Goal: Task Accomplishment & Management: Use online tool/utility

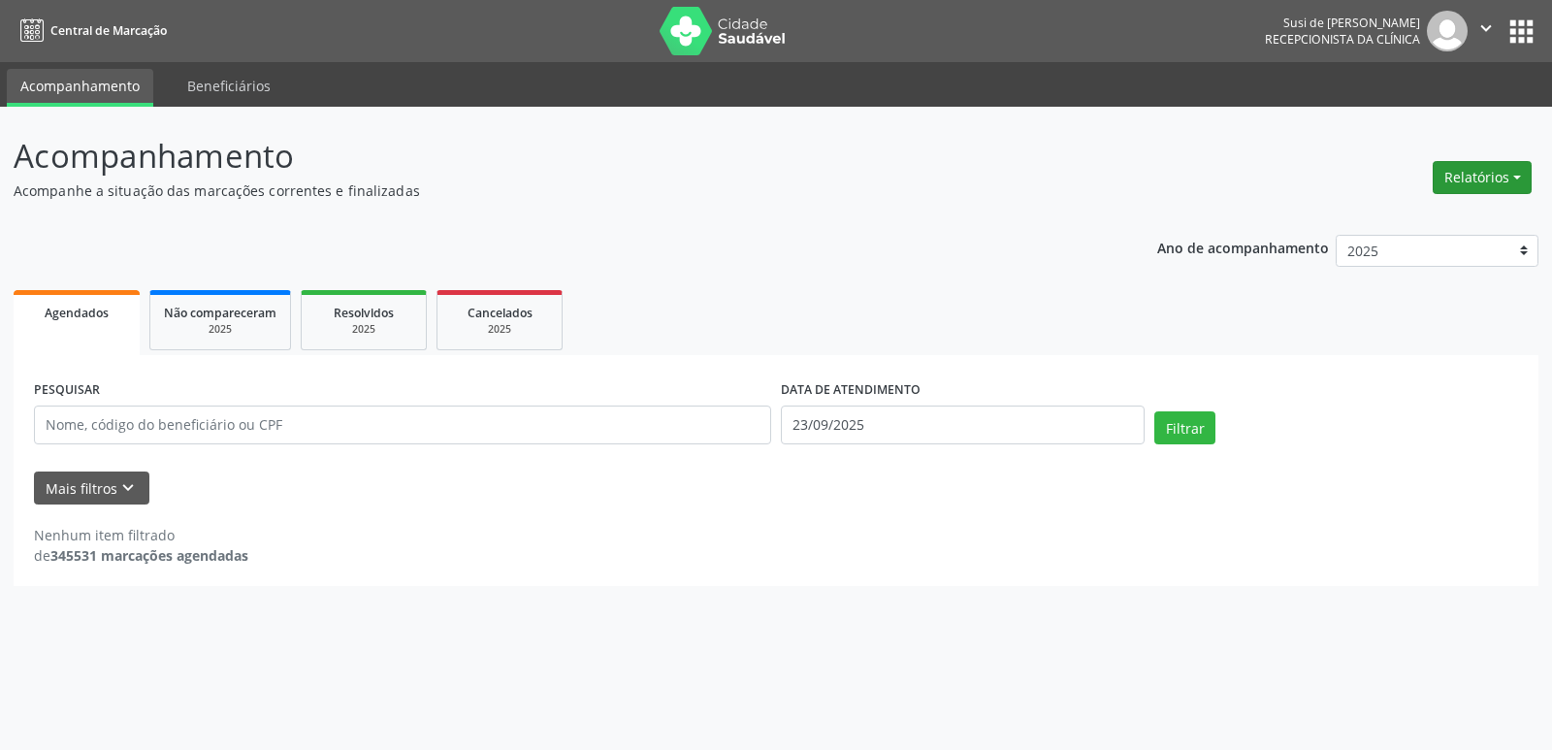
click at [1507, 176] on button "Relatórios" at bounding box center [1482, 177] width 99 height 33
click at [1383, 221] on link "Agendamentos" at bounding box center [1428, 219] width 209 height 27
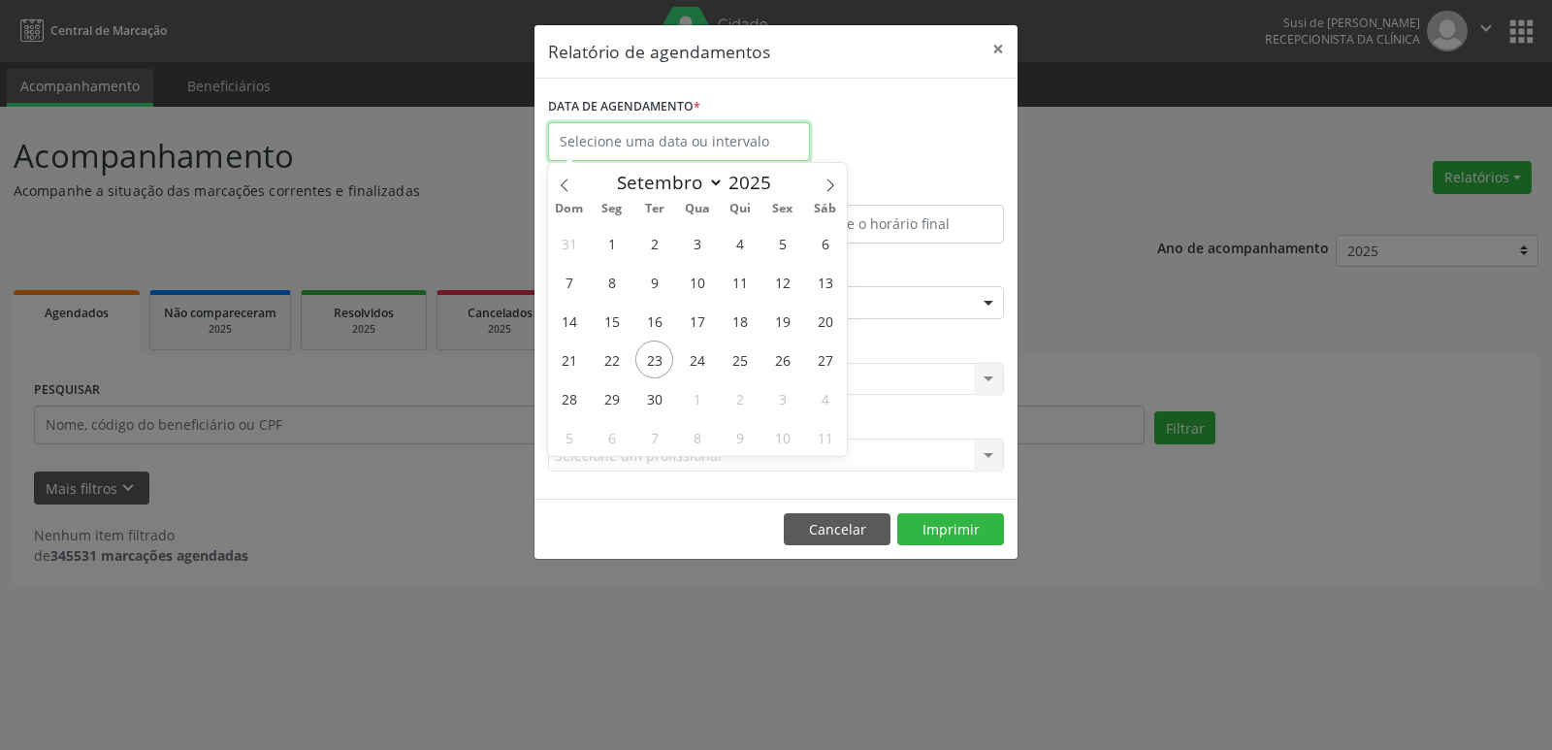
click at [728, 140] on input "text" at bounding box center [679, 141] width 262 height 39
click at [606, 405] on span "29" at bounding box center [612, 398] width 38 height 38
type input "[DATE]"
click at [606, 405] on span "29" at bounding box center [612, 398] width 38 height 38
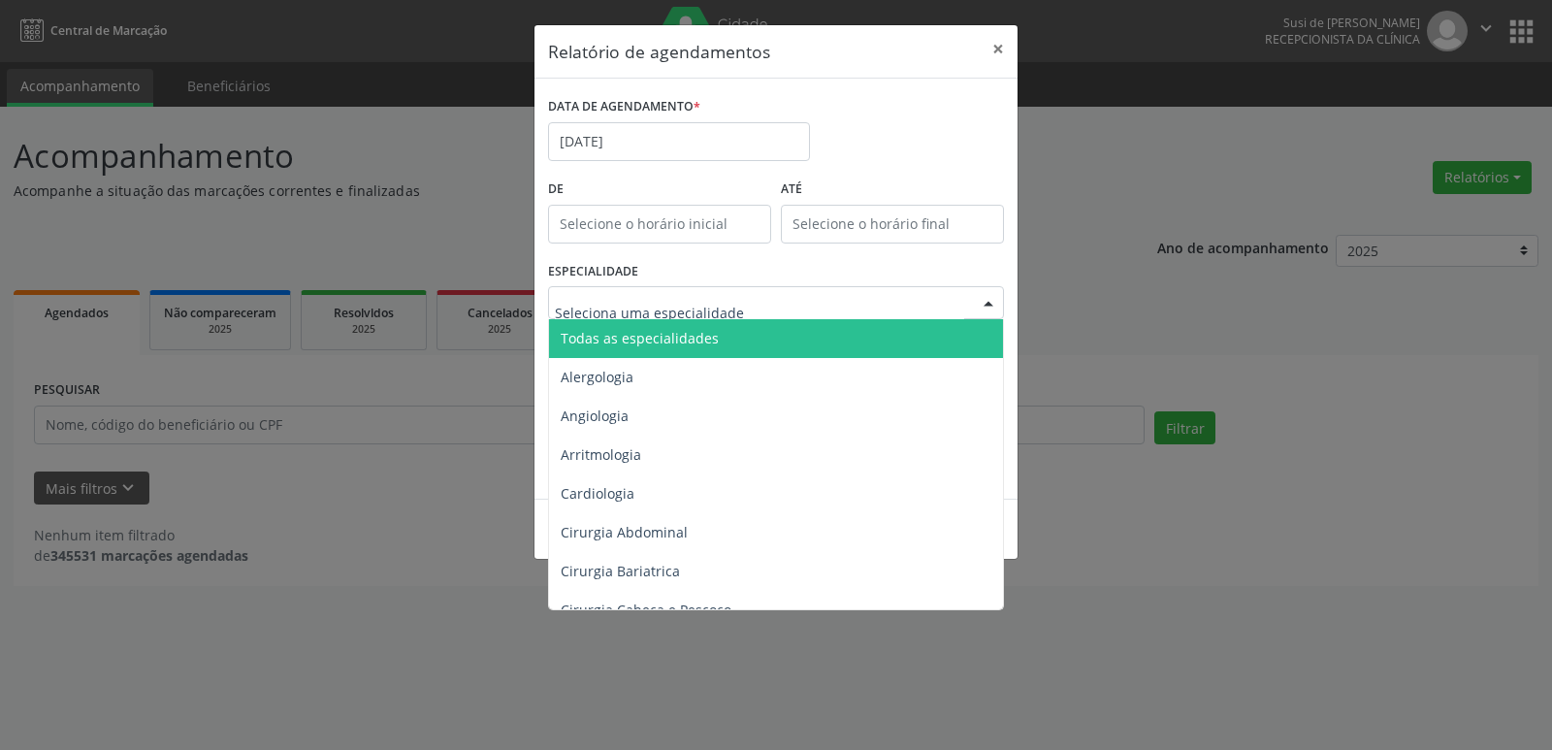
click at [986, 307] on div at bounding box center [988, 303] width 29 height 33
click at [747, 340] on span "Todas as especialidades" at bounding box center [777, 338] width 457 height 39
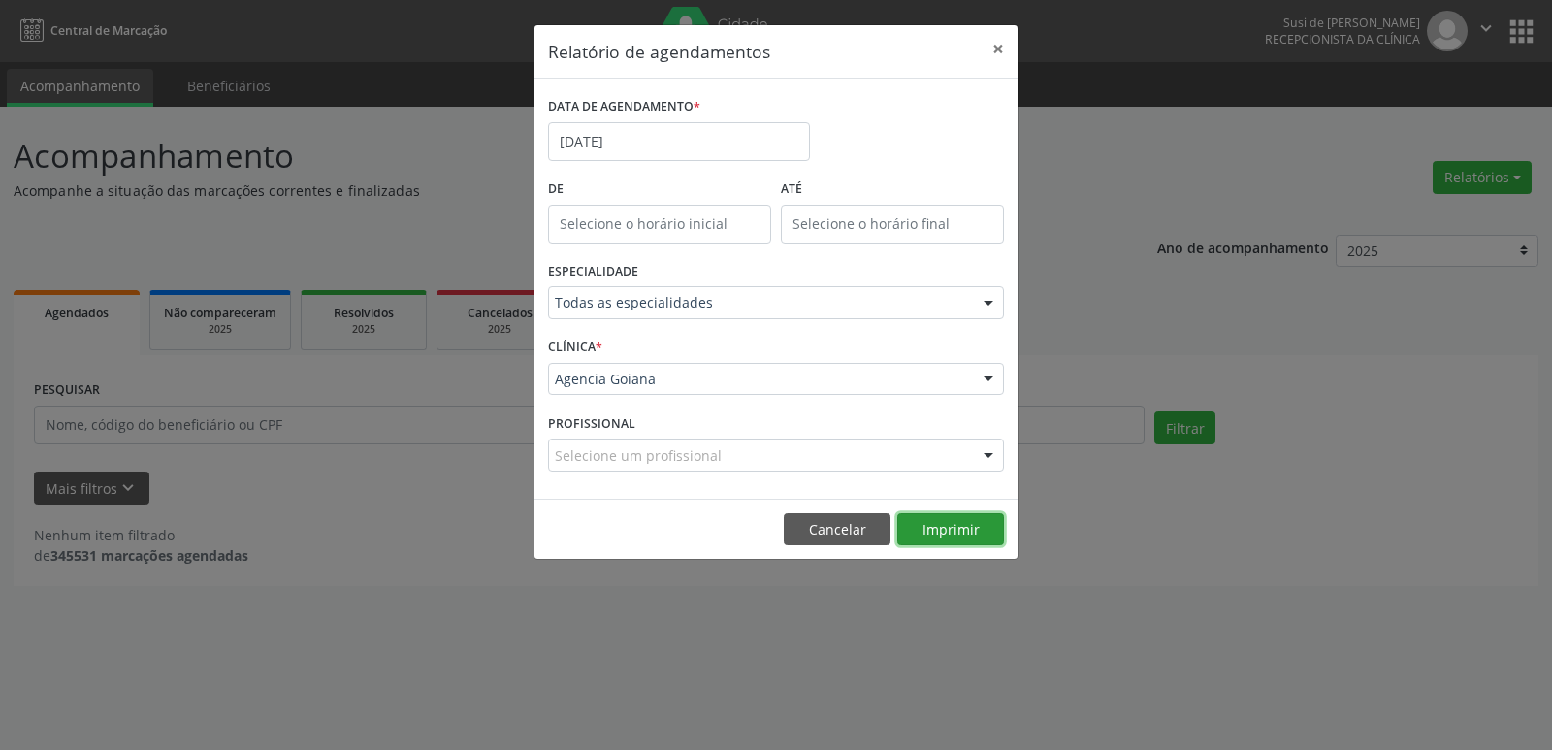
click at [945, 533] on button "Imprimir" at bounding box center [950, 529] width 107 height 33
